Goal: Information Seeking & Learning: Learn about a topic

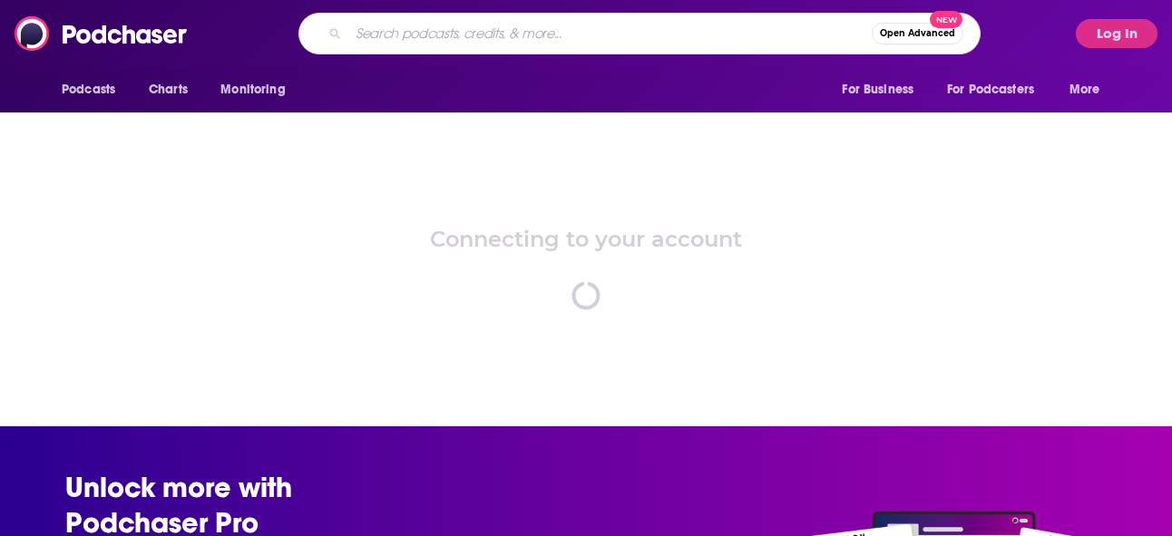
click at [408, 32] on input "Search podcasts, credits, & more..." at bounding box center [609, 33] width 523 height 29
type input "Supply Chain Now"
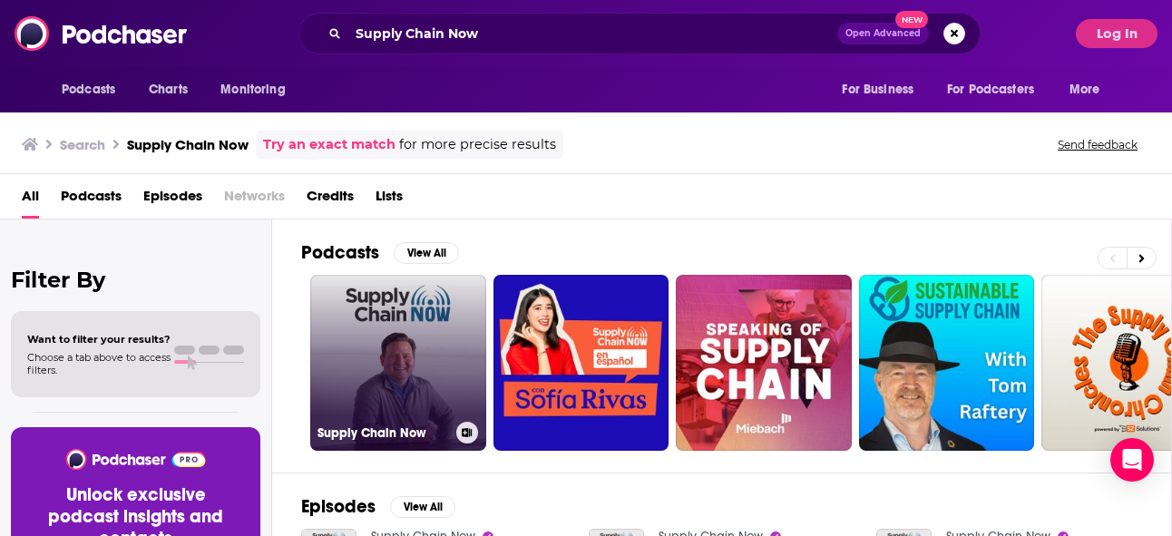
click at [369, 331] on link "Supply Chain Now" at bounding box center [398, 363] width 176 height 176
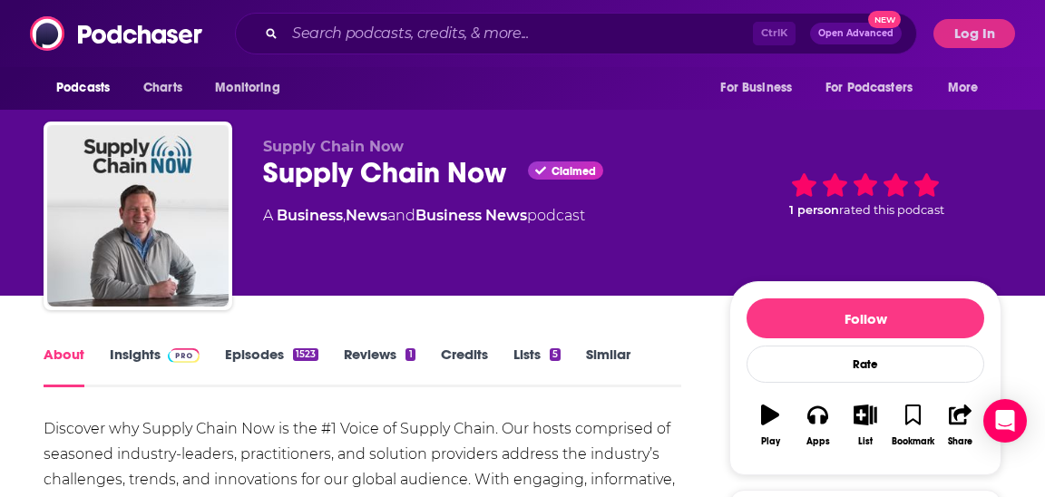
click at [154, 358] on link "Insights" at bounding box center [155, 367] width 90 height 42
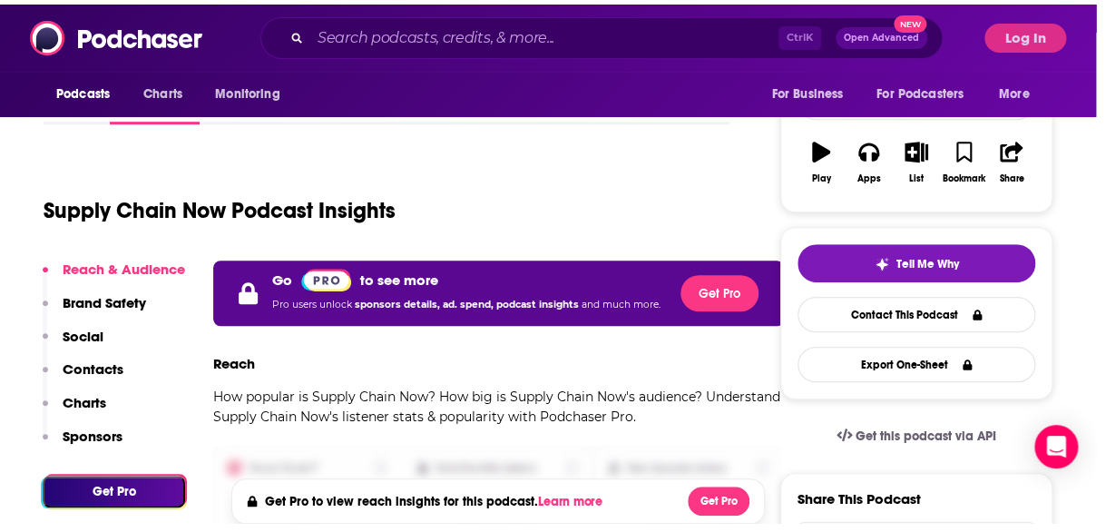
scroll to position [267, 0]
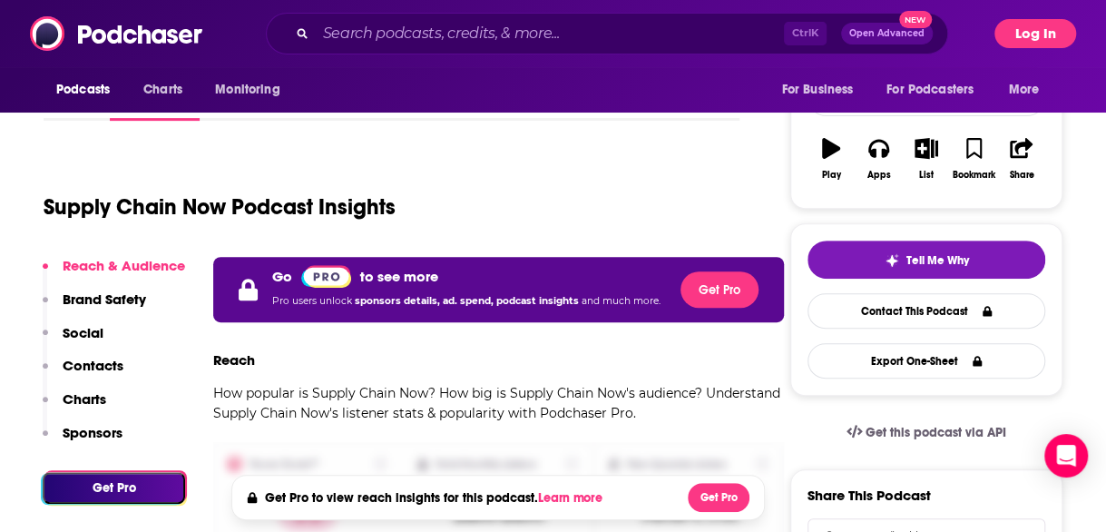
click at [1061, 36] on button "Log In" at bounding box center [1035, 33] width 82 height 29
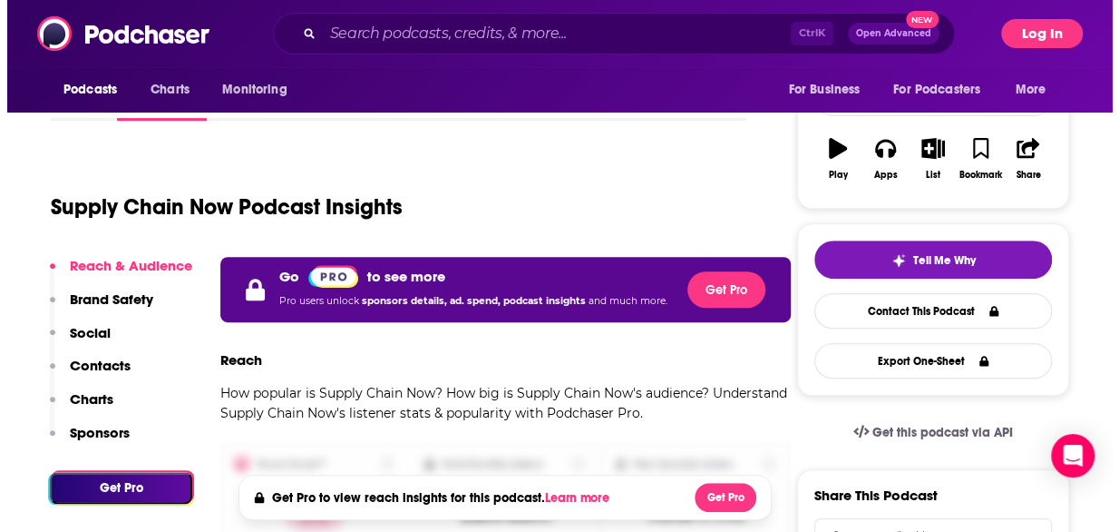
scroll to position [0, 0]
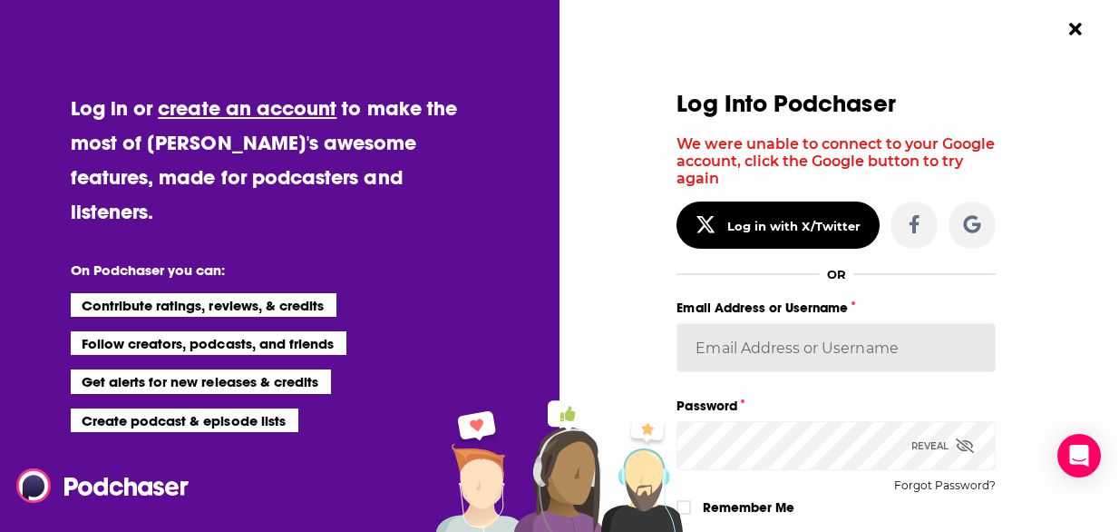
type input "[EMAIL_ADDRESS][PERSON_NAME][DOMAIN_NAME]"
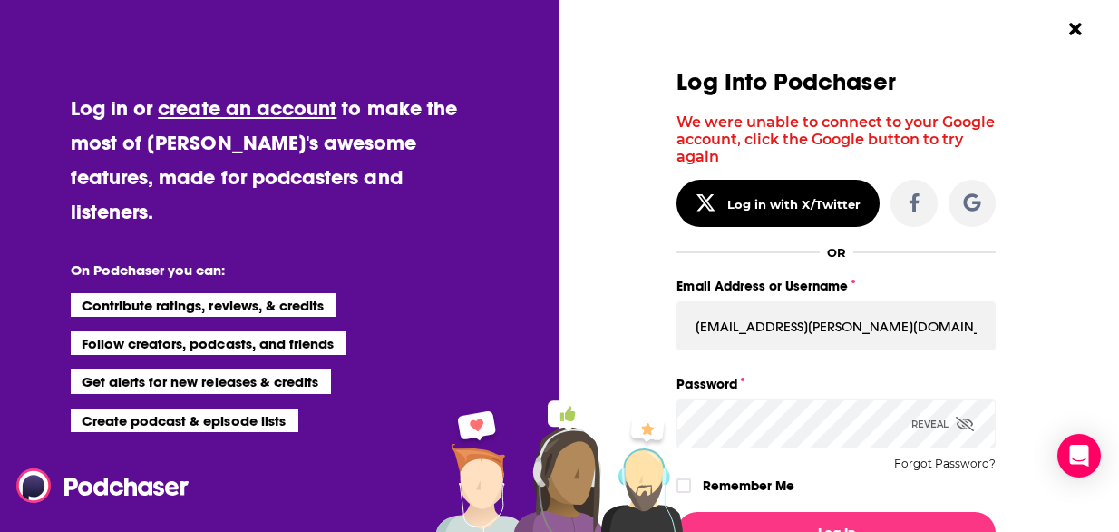
scroll to position [112, 0]
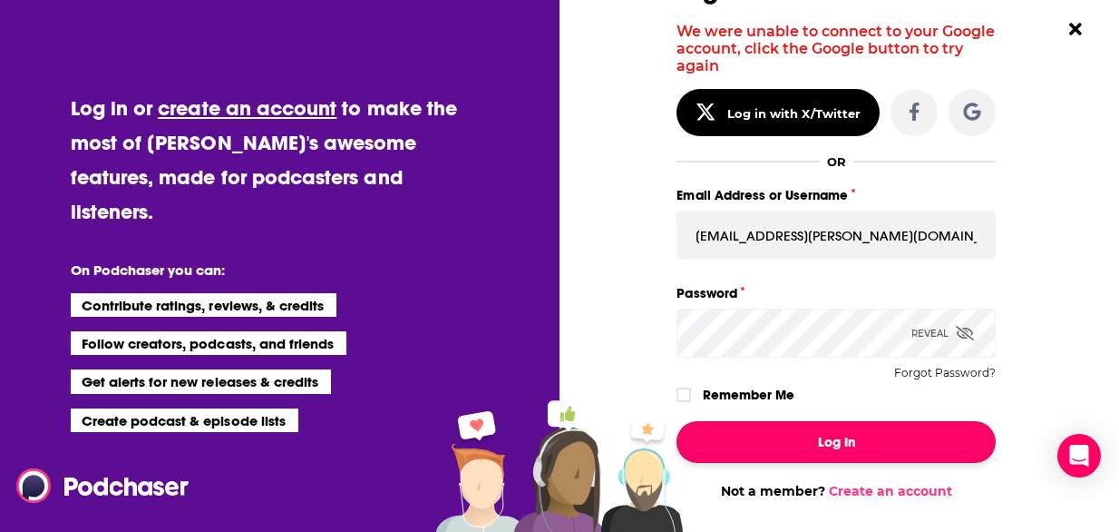
click at [854, 441] on button "Log In" at bounding box center [836, 442] width 319 height 42
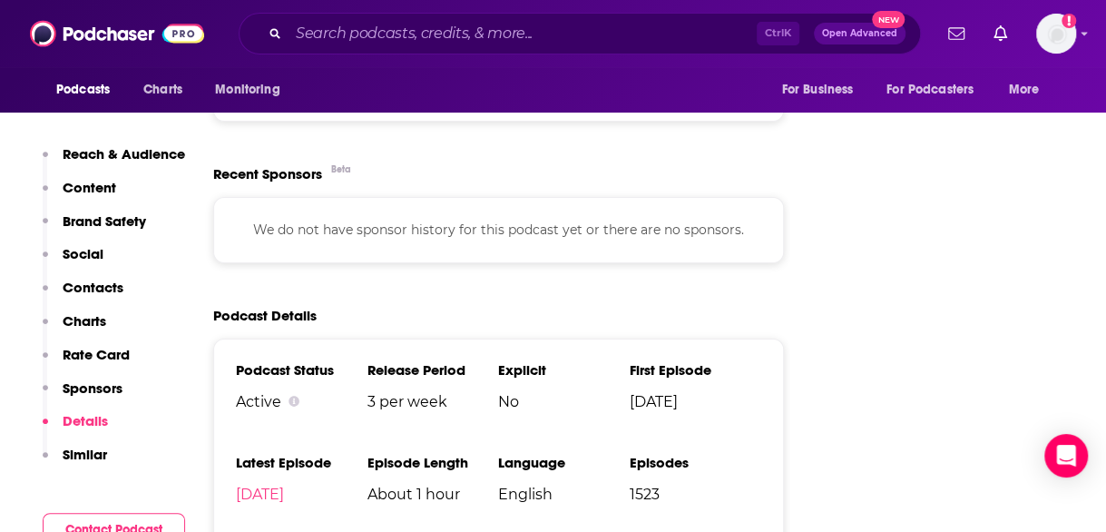
scroll to position [3175, 0]
